Goal: Check status: Check status

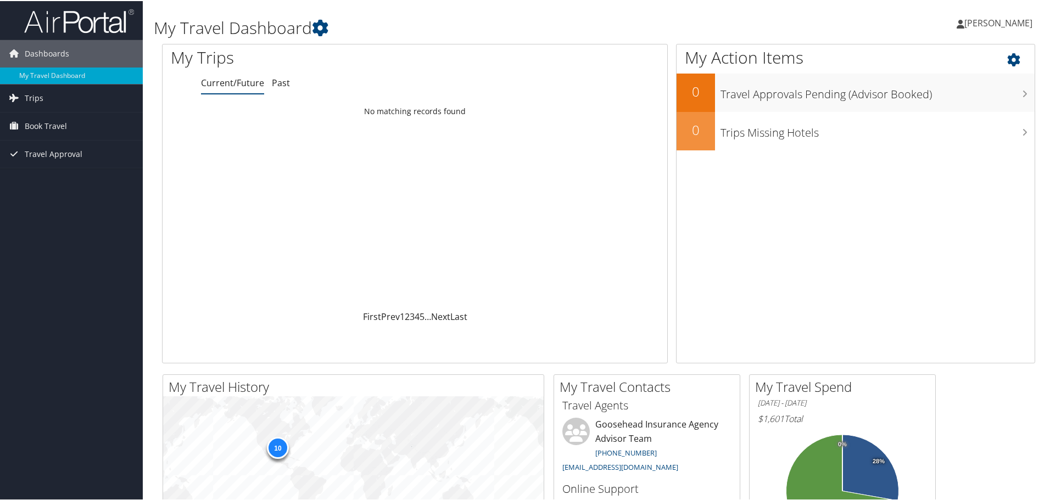
click at [745, 272] on div "My Action Items 0 Travel Approvals Pending (Advisor Booked) 0 Trips Missing Hot…" at bounding box center [855, 203] width 359 height 320
click at [49, 98] on link "Trips" at bounding box center [71, 96] width 143 height 27
click at [49, 133] on link "Past Trips" at bounding box center [71, 135] width 143 height 16
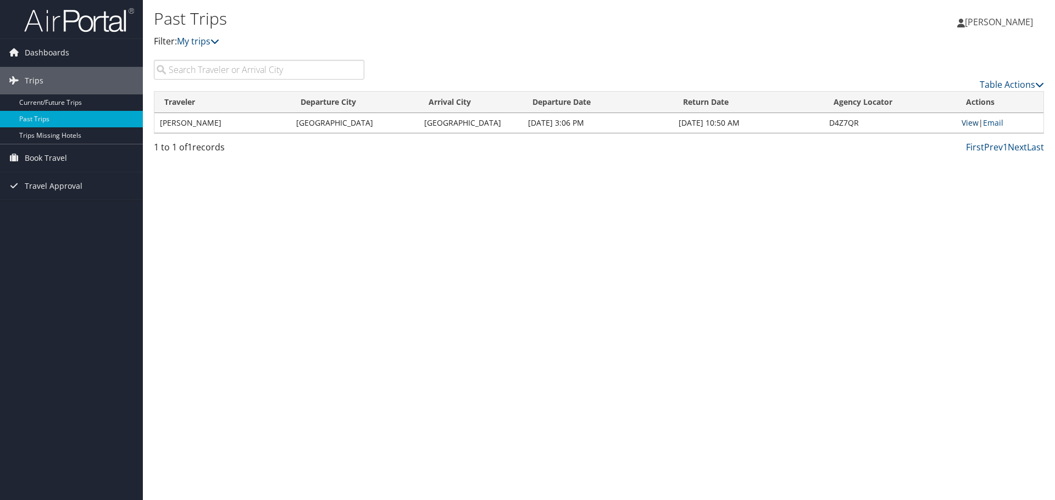
click at [967, 124] on link "View" at bounding box center [969, 123] width 17 height 10
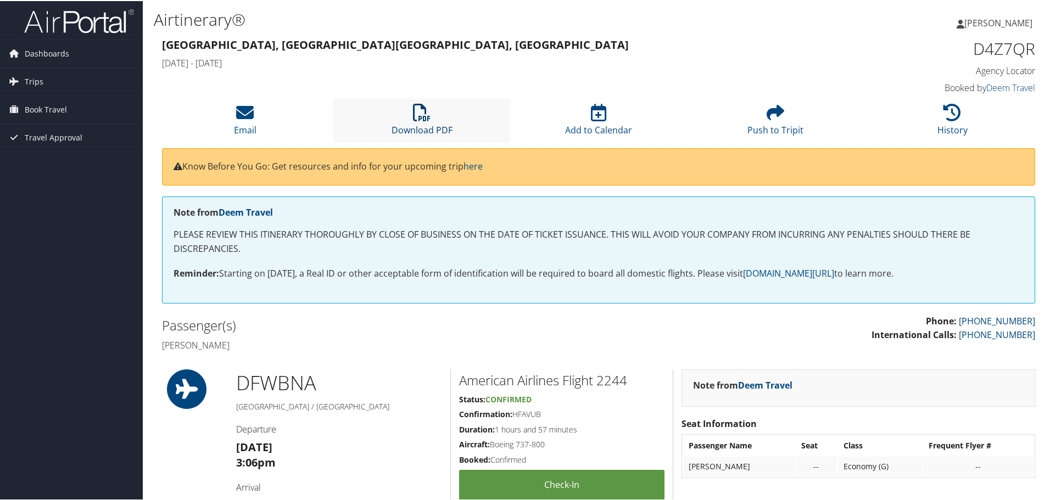
click at [421, 116] on icon at bounding box center [422, 112] width 18 height 18
